Goal: Transaction & Acquisition: Purchase product/service

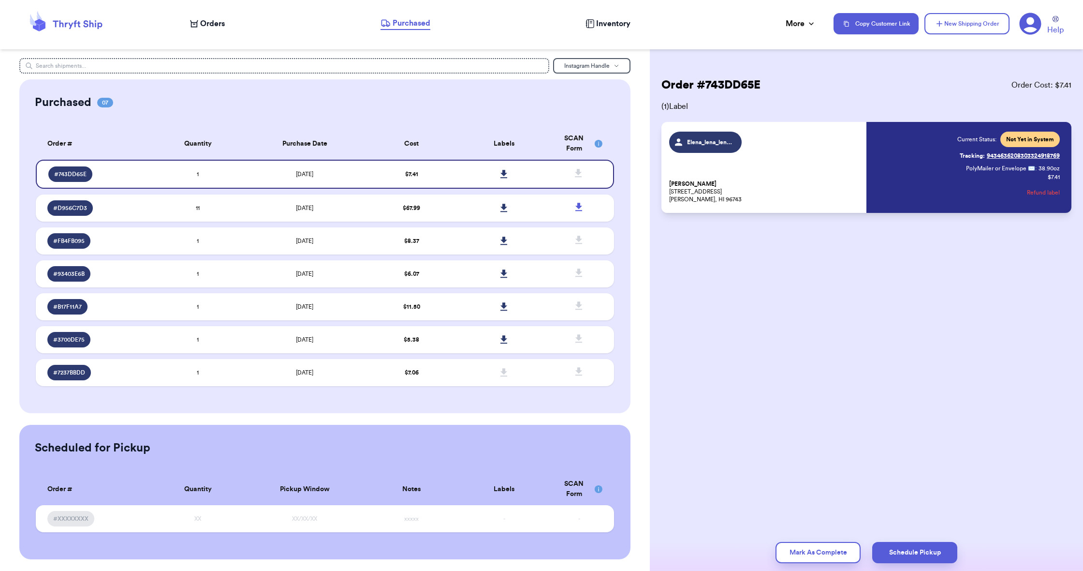
click at [214, 25] on span "Orders" at bounding box center [212, 24] width 25 height 12
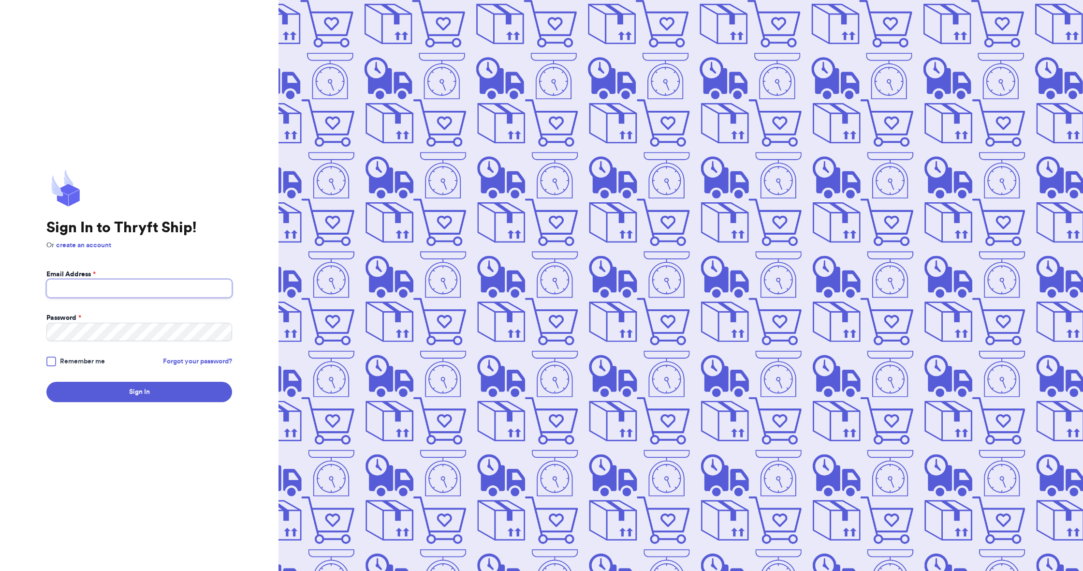
type input "aroundtheclosetboutique25@gmail.com"
click at [157, 397] on button "Sign In" at bounding box center [139, 392] width 186 height 20
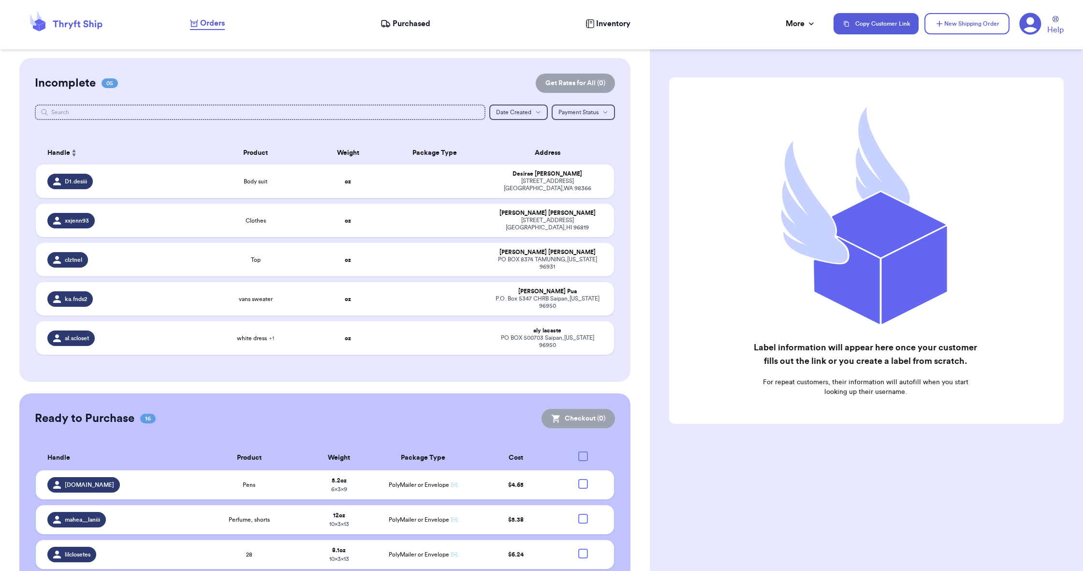
checkbox input "false"
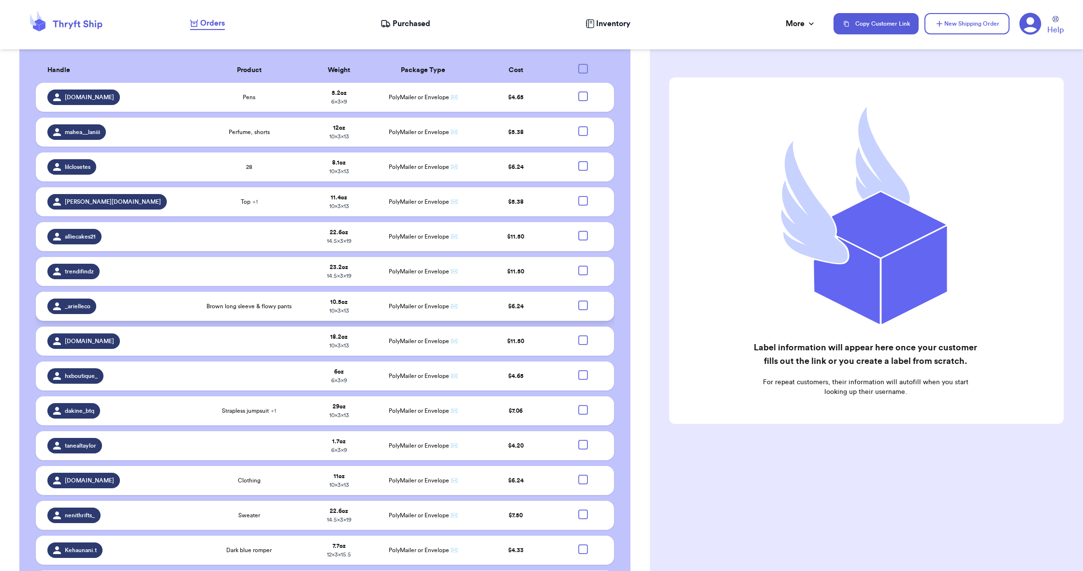
scroll to position [388, 0]
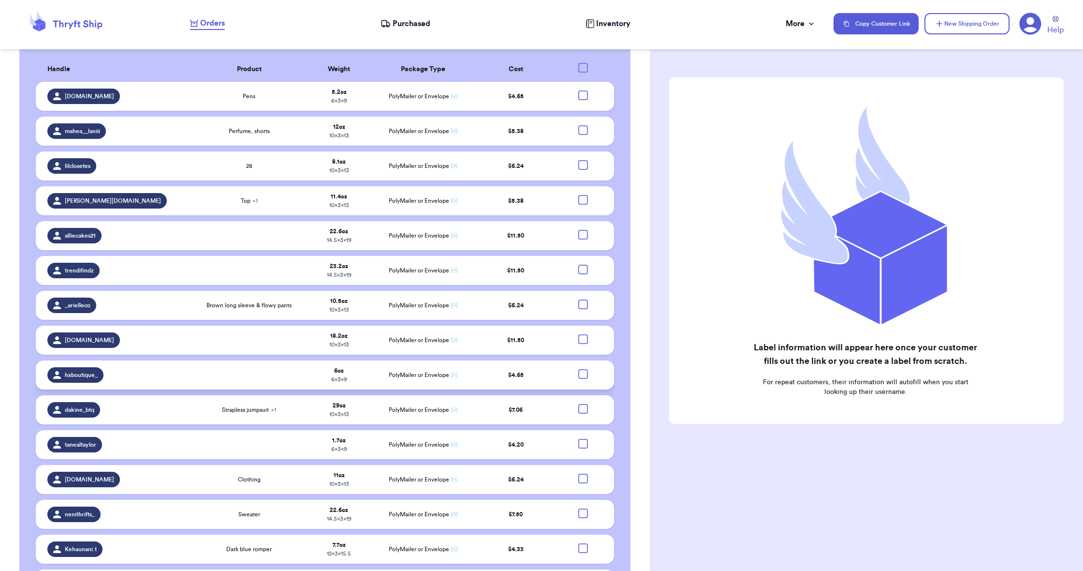
click at [199, 367] on td at bounding box center [249, 374] width 112 height 29
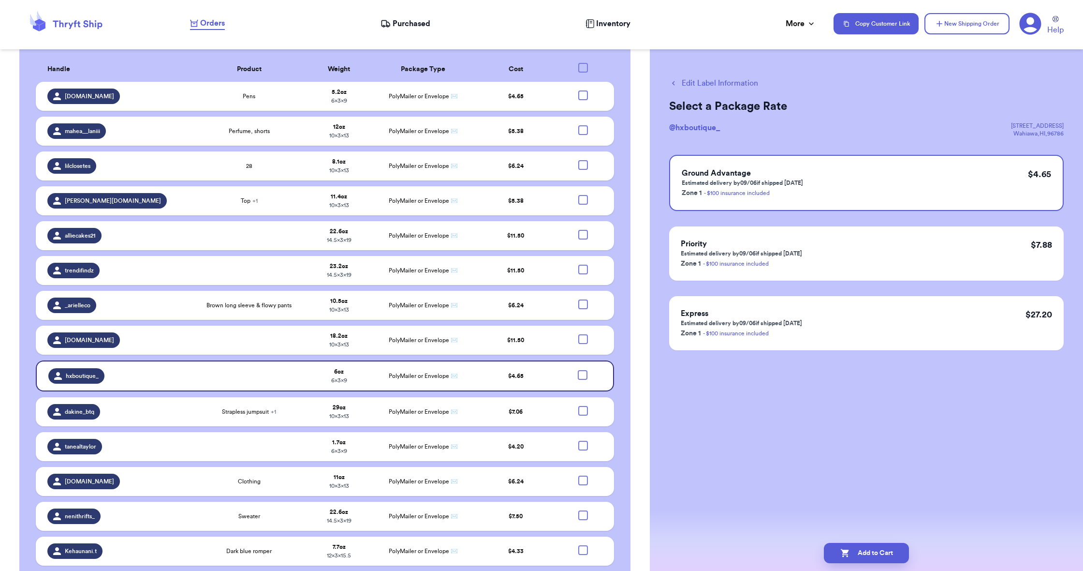
click at [725, 84] on button "Edit Label Information" at bounding box center [713, 83] width 89 height 12
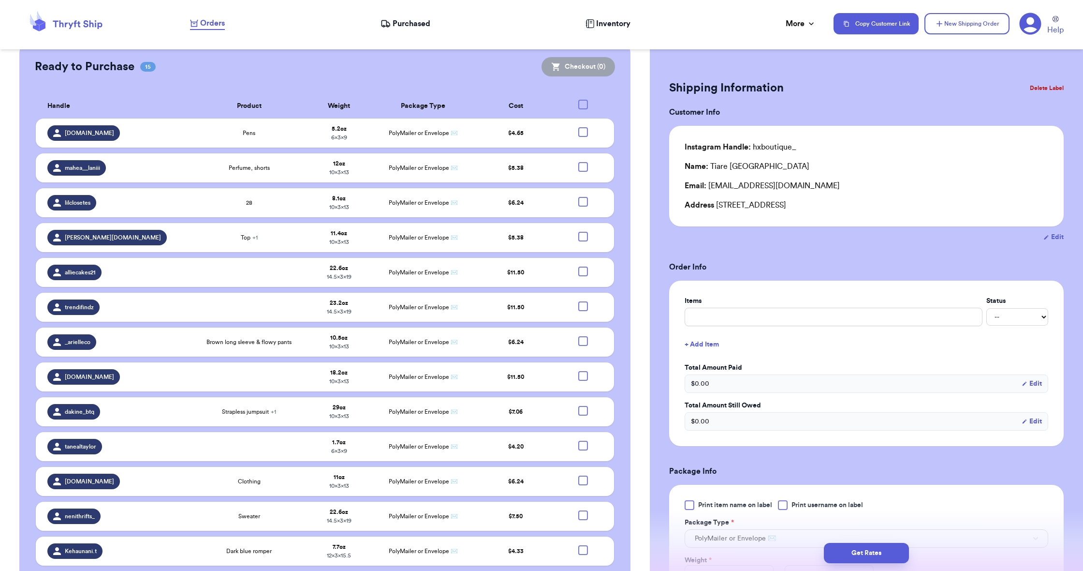
scroll to position [0, 0]
click at [1054, 239] on button "Edit" at bounding box center [1054, 237] width 20 height 10
select select "HI"
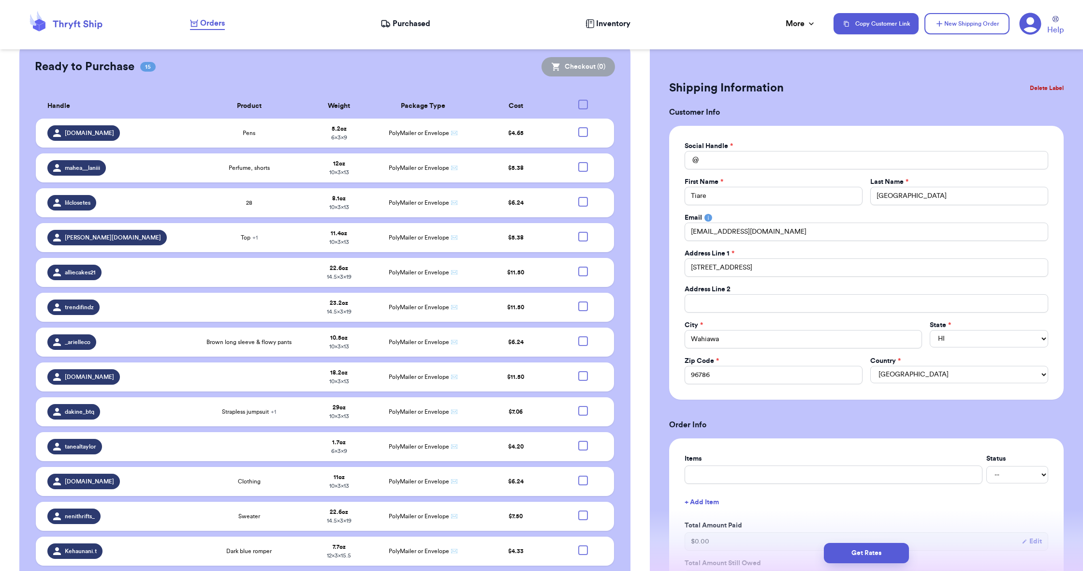
type input "hxboutique_"
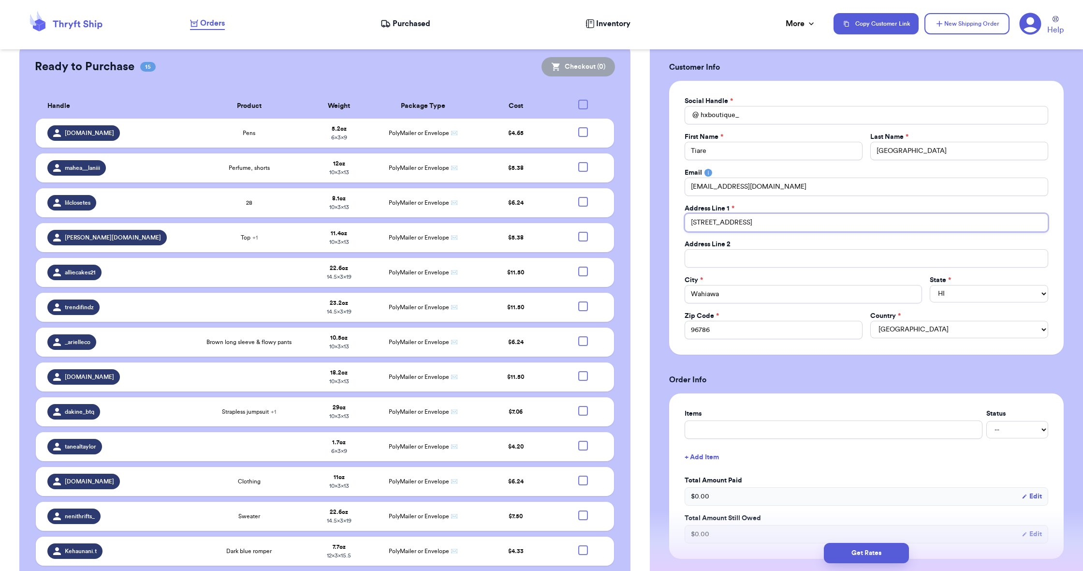
scroll to position [44, 0]
click at [844, 222] on input "724 Nui Ave" at bounding box center [867, 223] width 364 height 18
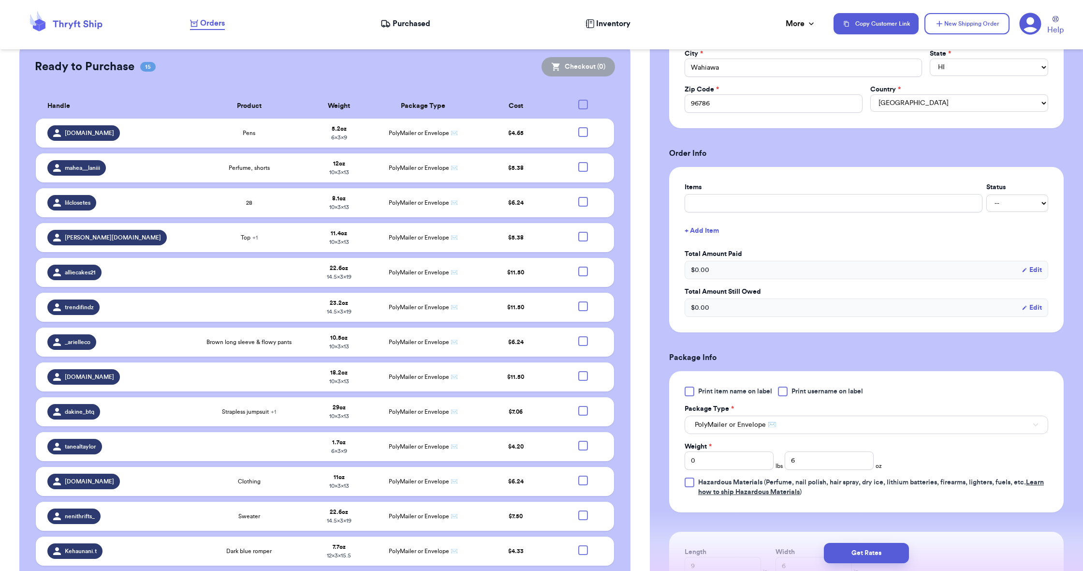
scroll to position [277, 0]
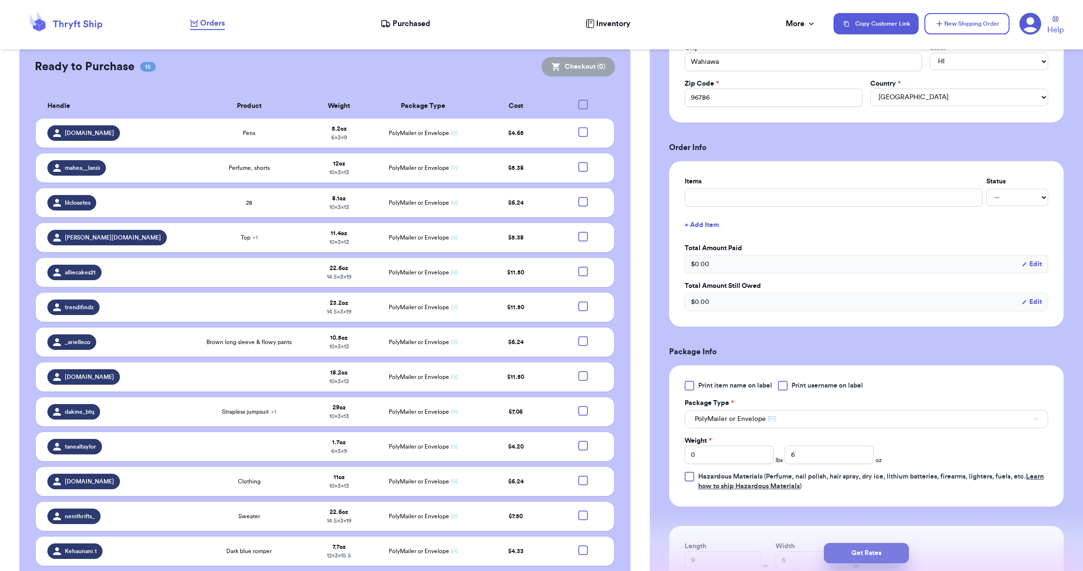
type input "1463 Ahe Ahe Ave"
click at [859, 557] on button "Get Rates" at bounding box center [866, 553] width 85 height 20
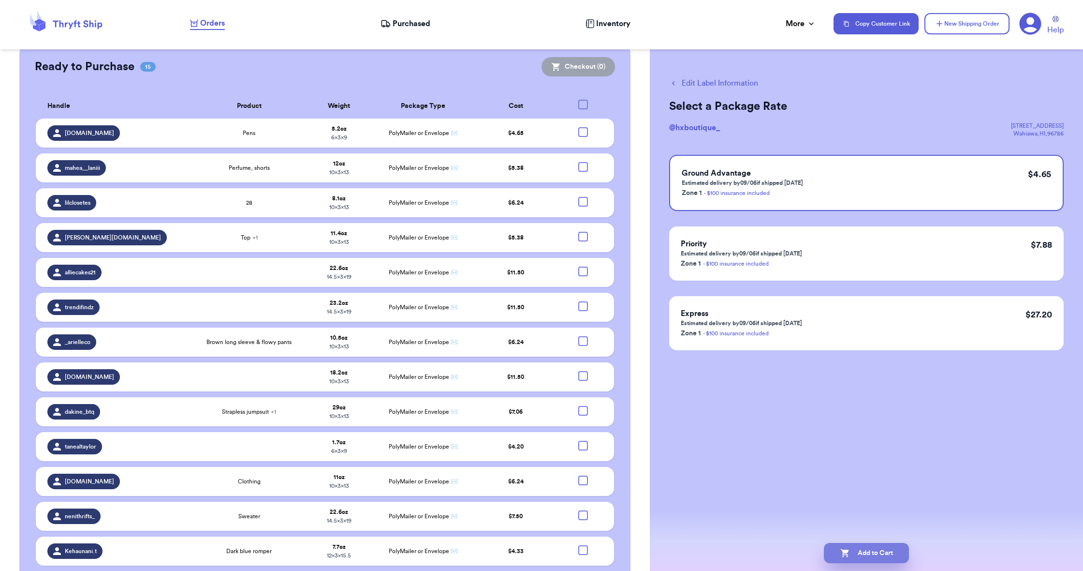
scroll to position [0, 0]
click at [859, 557] on button "Add to Cart" at bounding box center [866, 553] width 85 height 20
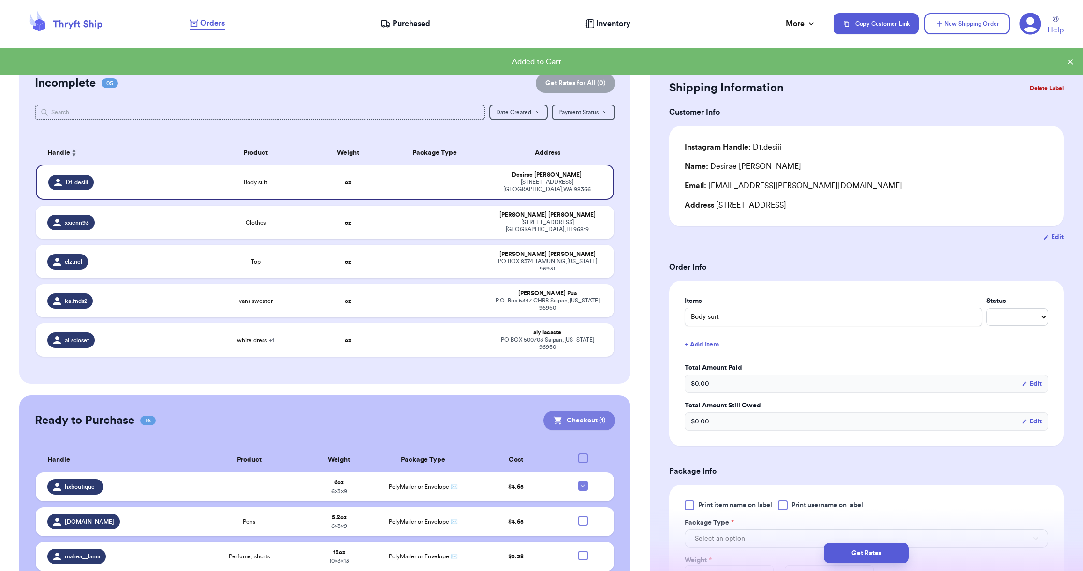
click at [583, 421] on button "Checkout ( 1 )" at bounding box center [580, 420] width 72 height 19
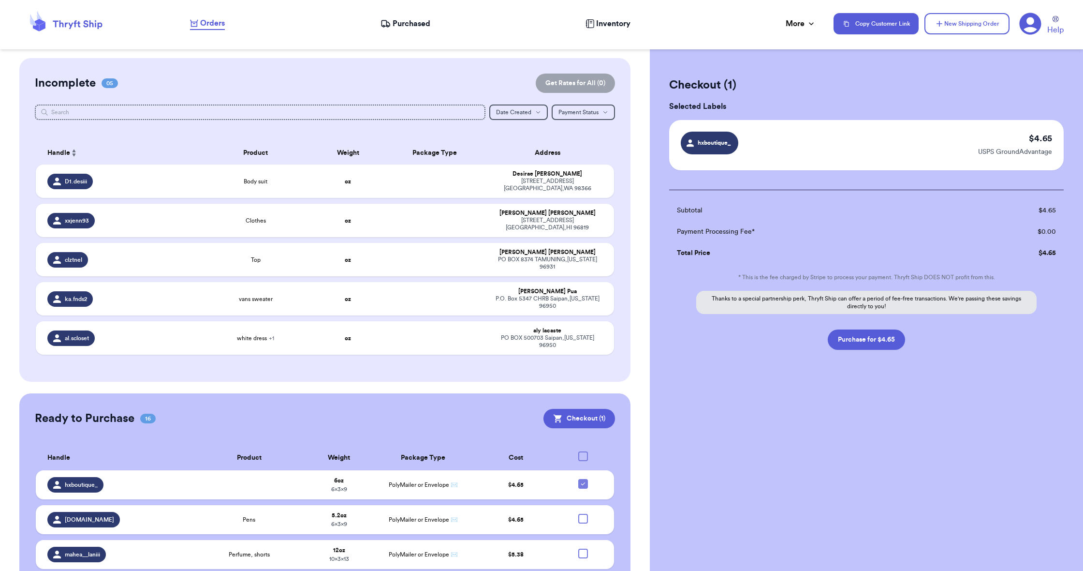
click at [889, 341] on button "Purchase for $4.65" at bounding box center [866, 339] width 77 height 20
checkbox input "false"
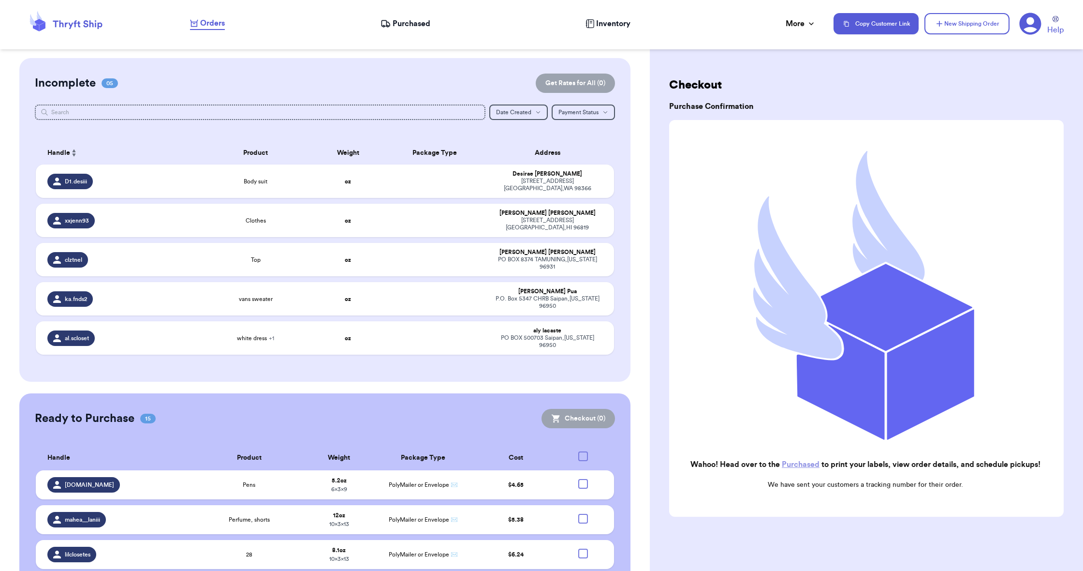
click at [404, 23] on span "Purchased" at bounding box center [412, 24] width 38 height 12
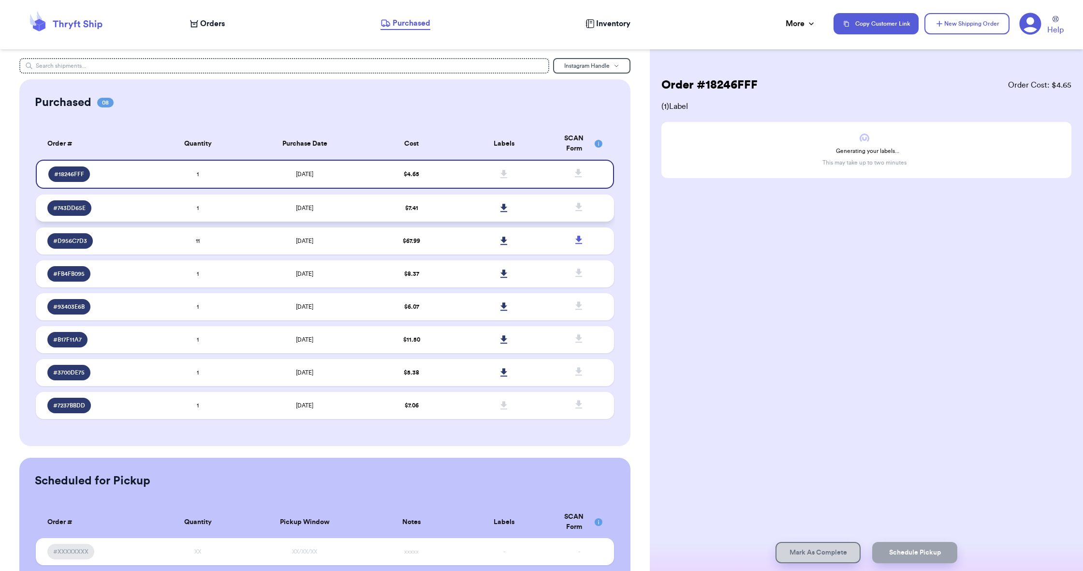
click at [460, 206] on td at bounding box center [504, 207] width 92 height 27
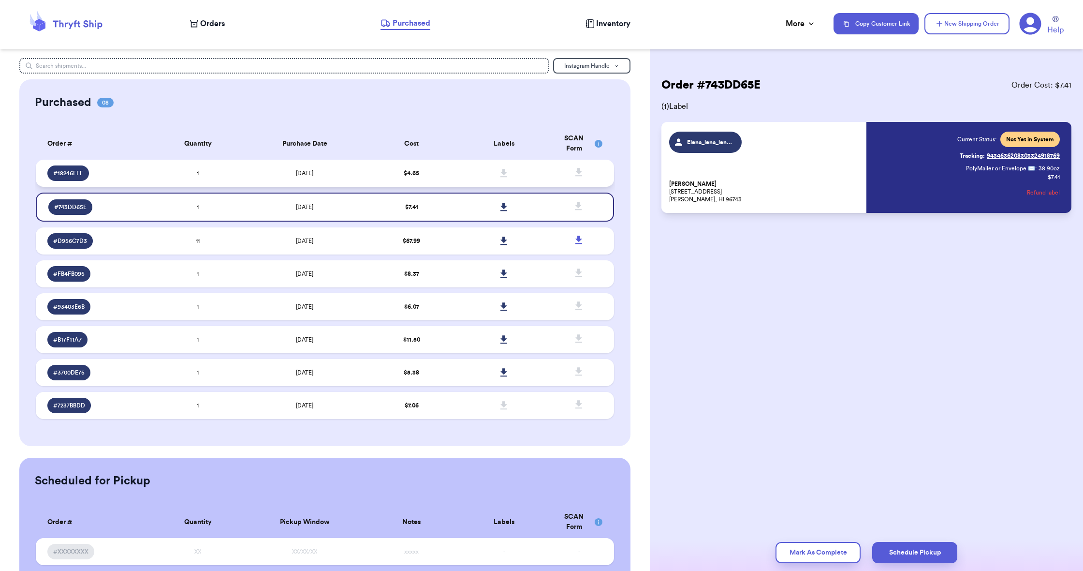
click at [456, 180] on td "$ 4.65" at bounding box center [412, 173] width 92 height 27
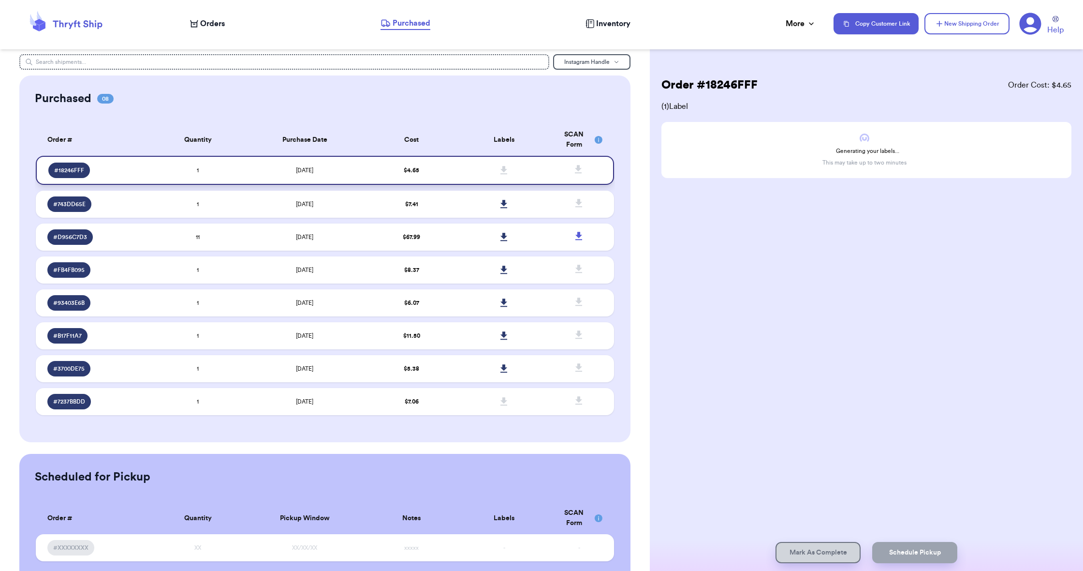
scroll to position [4, 0]
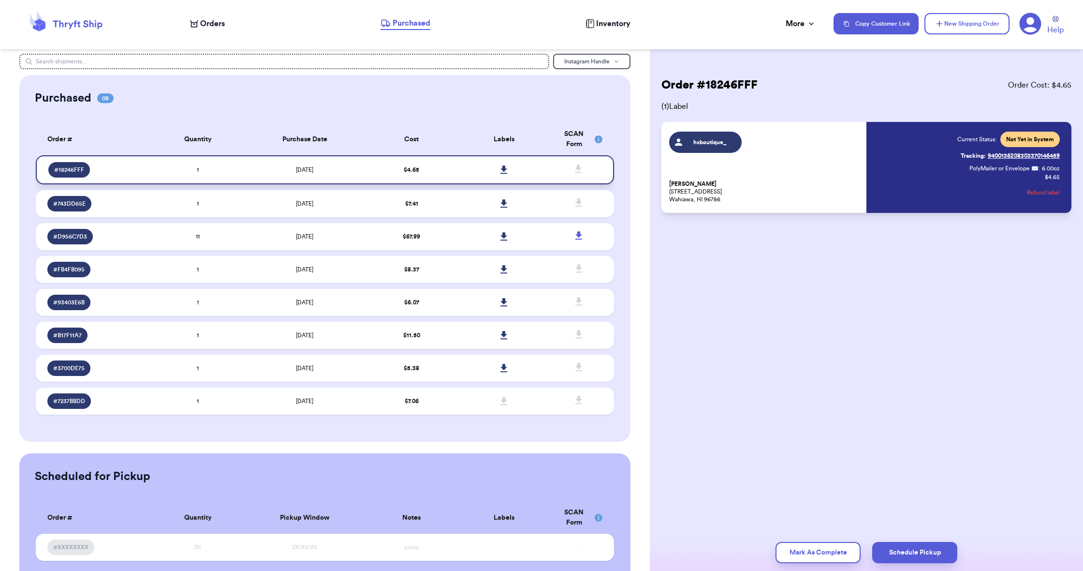
click at [501, 174] on icon at bounding box center [503, 169] width 7 height 9
